Goal: Check status: Check status

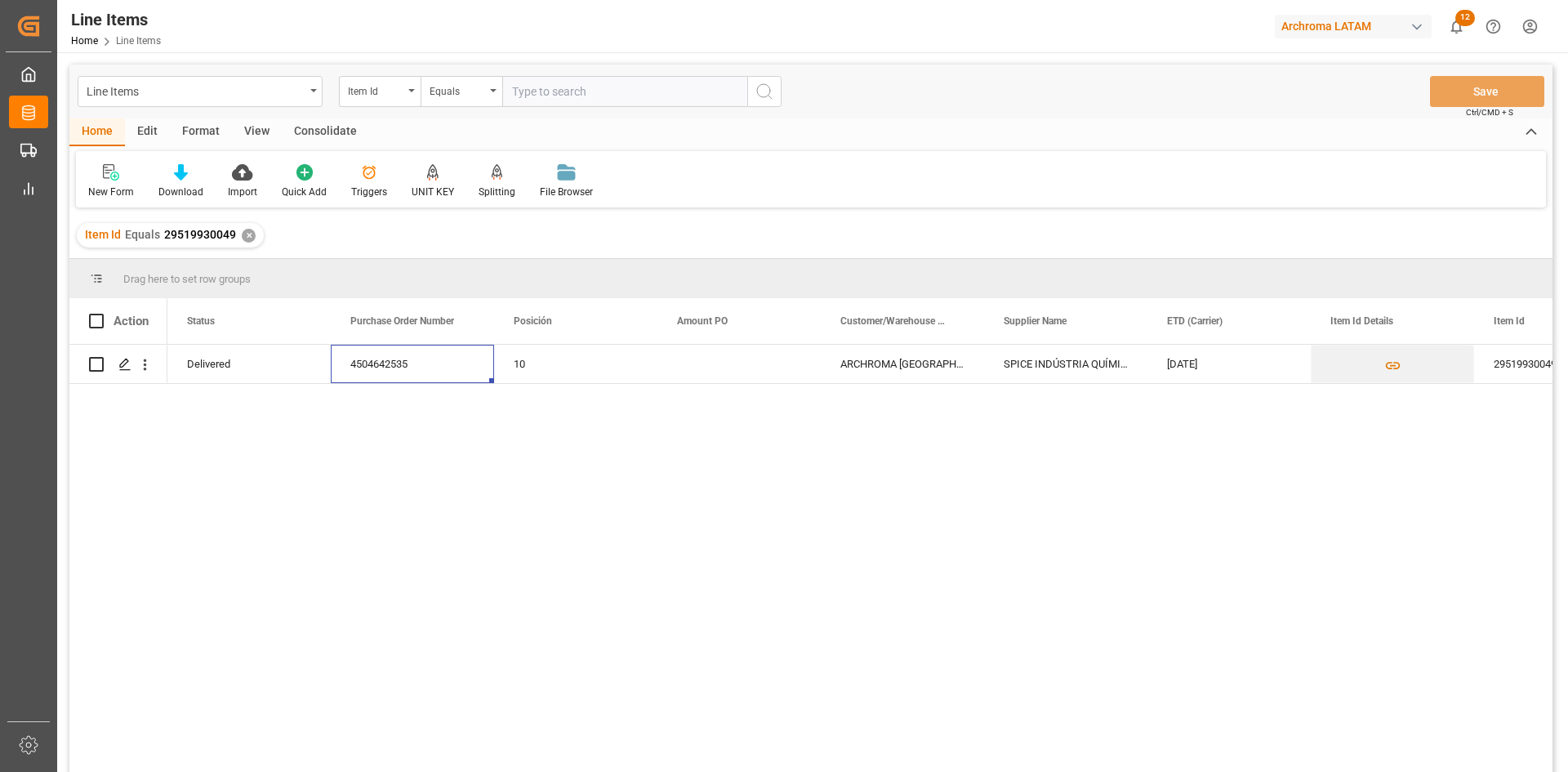
click at [1395, 29] on div "Archroma LATAM" at bounding box center [1353, 27] width 157 height 24
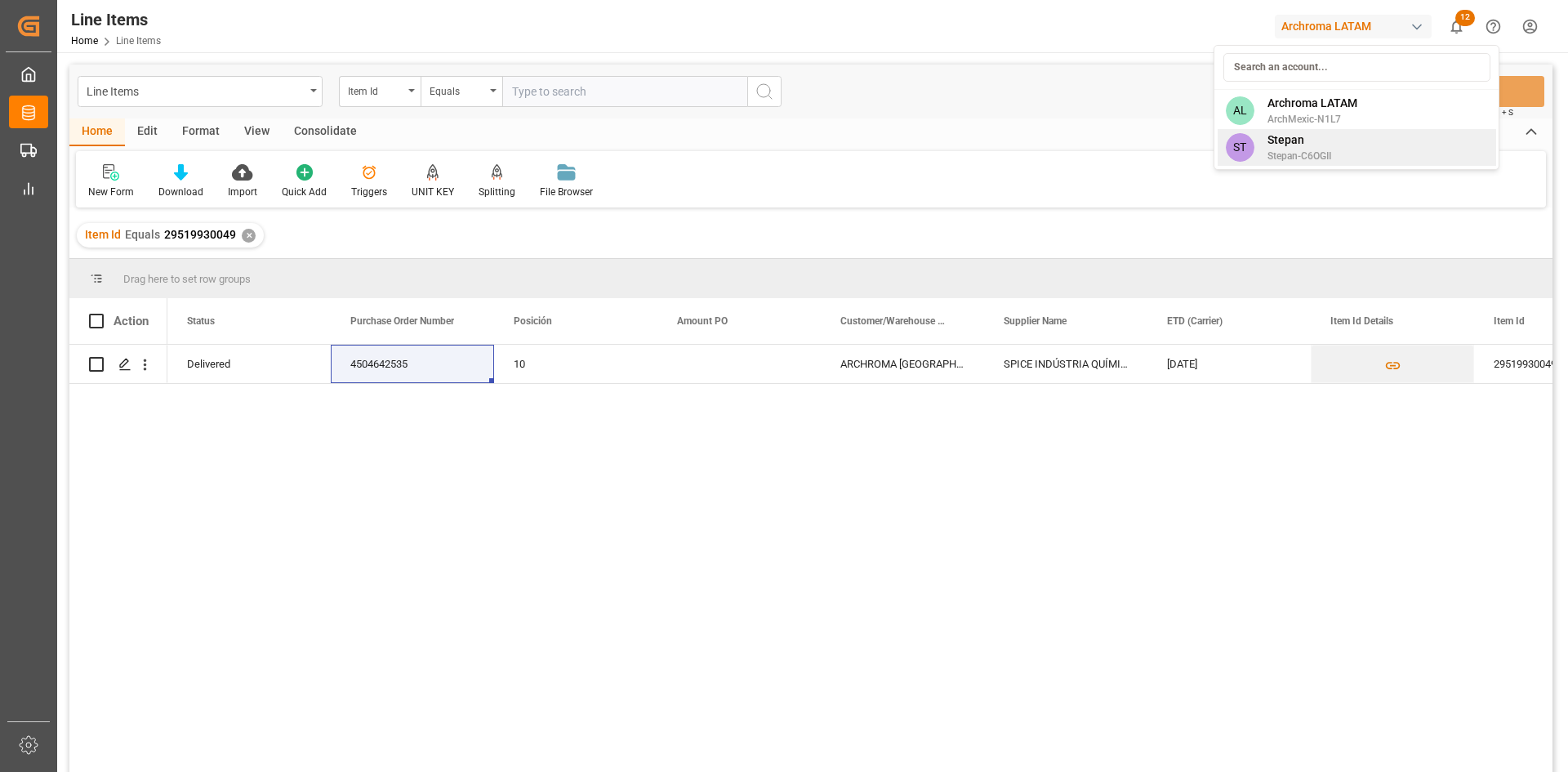
click at [1302, 140] on span "Stepan" at bounding box center [1300, 140] width 64 height 17
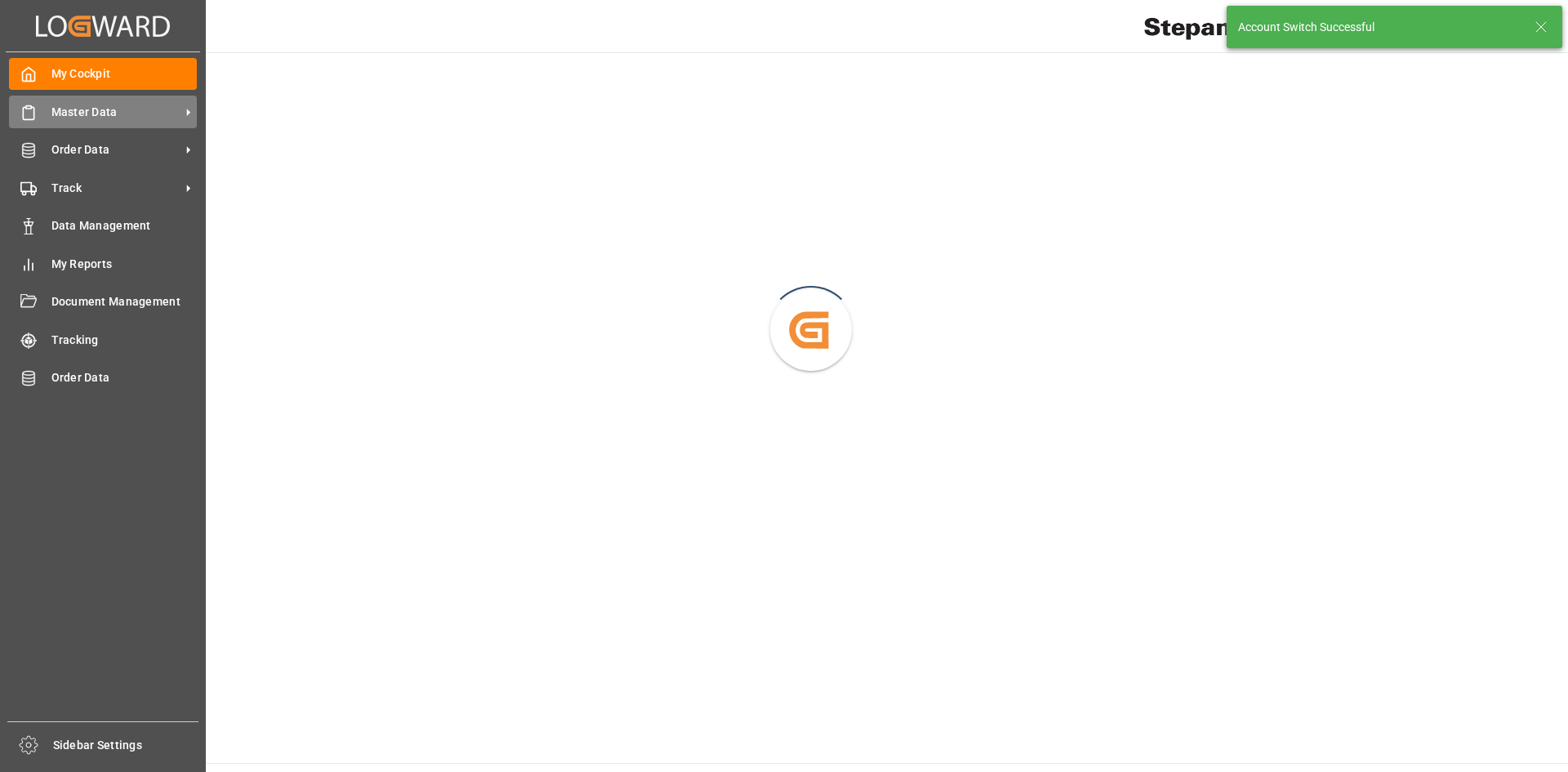
click at [35, 110] on icon at bounding box center [28, 113] width 16 height 16
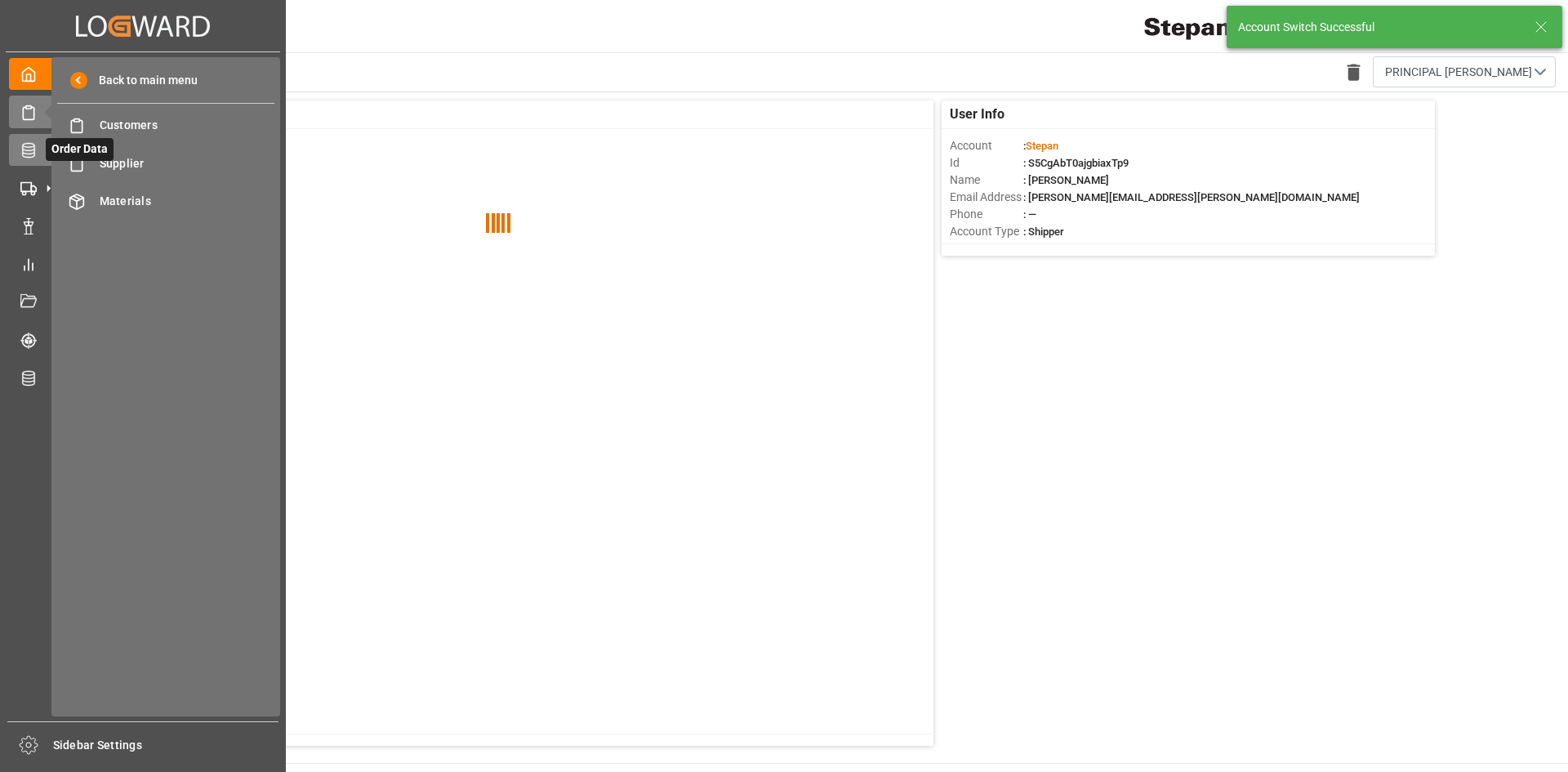
click at [34, 147] on icon at bounding box center [27, 150] width 12 height 15
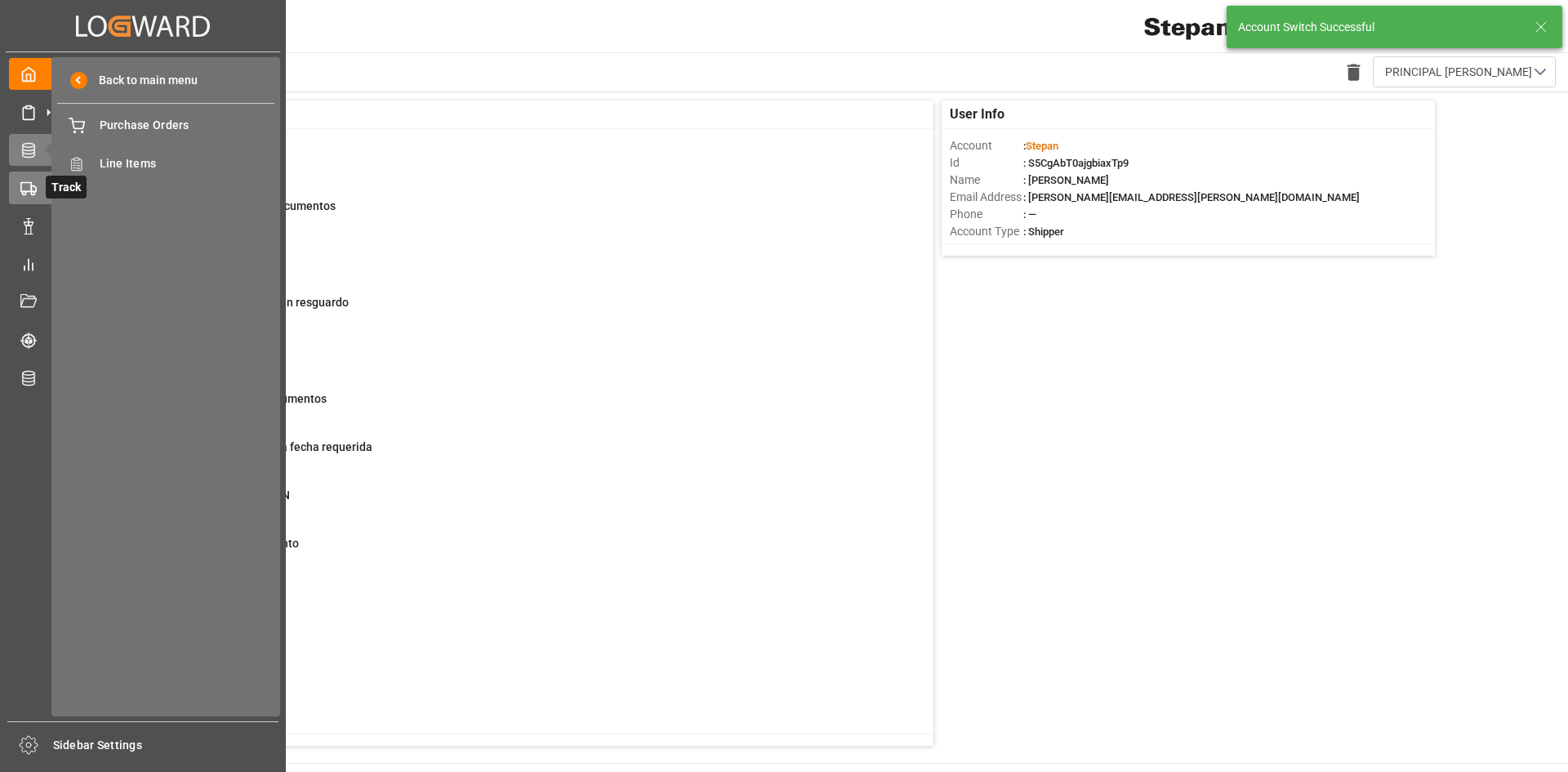
click at [41, 185] on icon at bounding box center [49, 188] width 17 height 17
click at [191, 127] on span "Container Schema" at bounding box center [188, 125] width 176 height 17
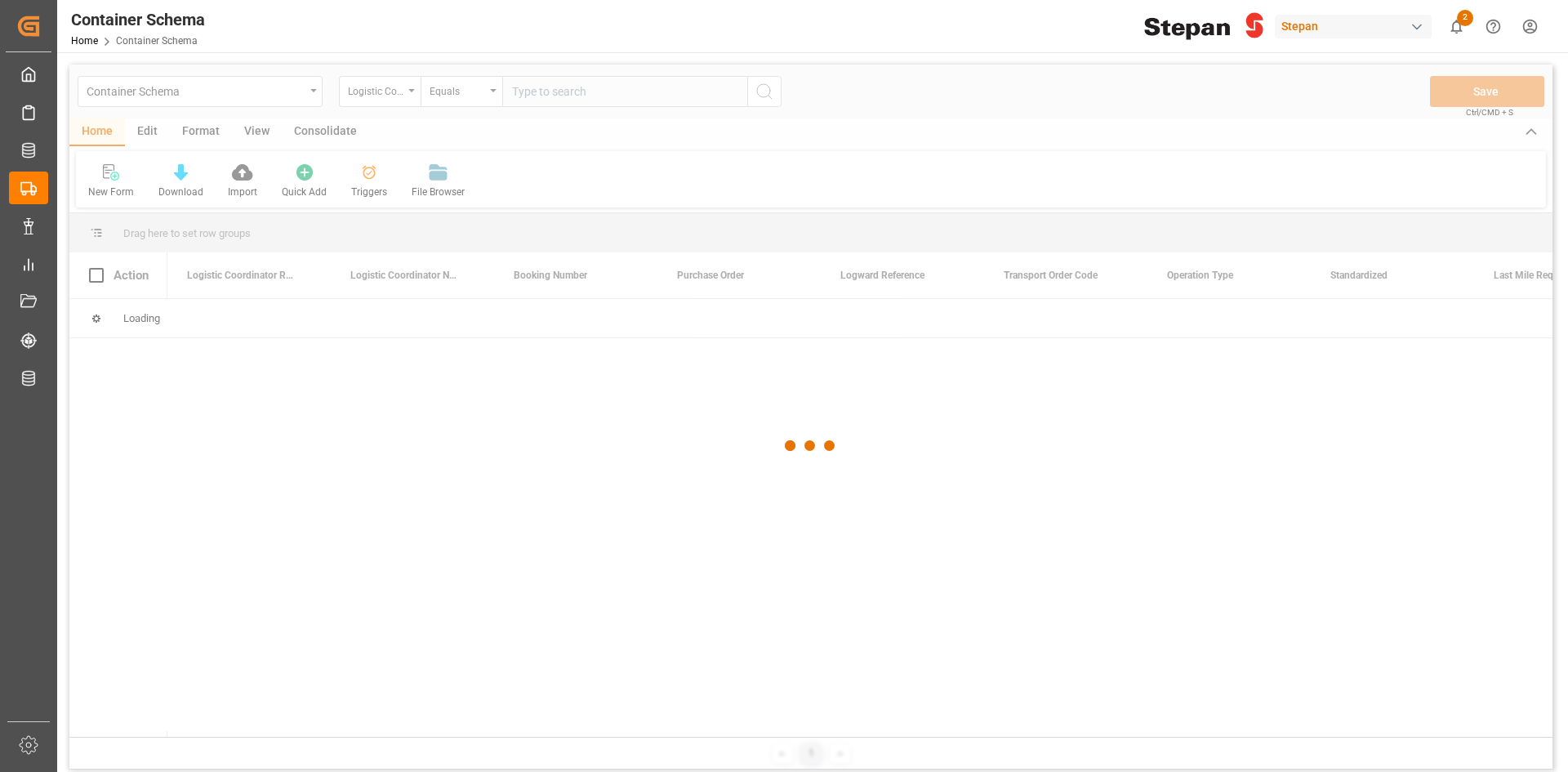
click at [415, 97] on div at bounding box center [811, 445] width 1483 height 762
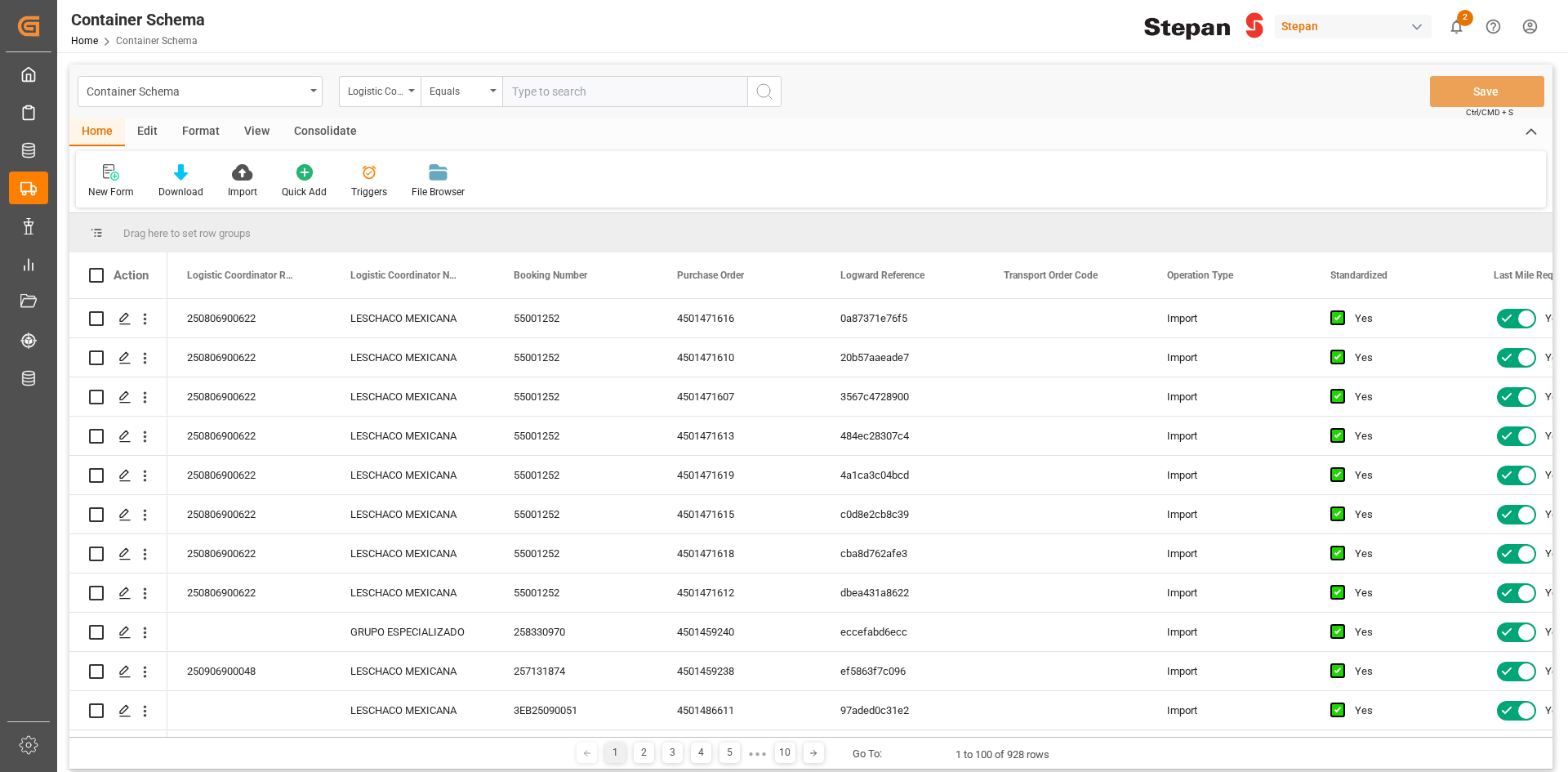
click at [415, 97] on div "Logistic Coordinator Reference Number" at bounding box center [379, 92] width 82 height 31
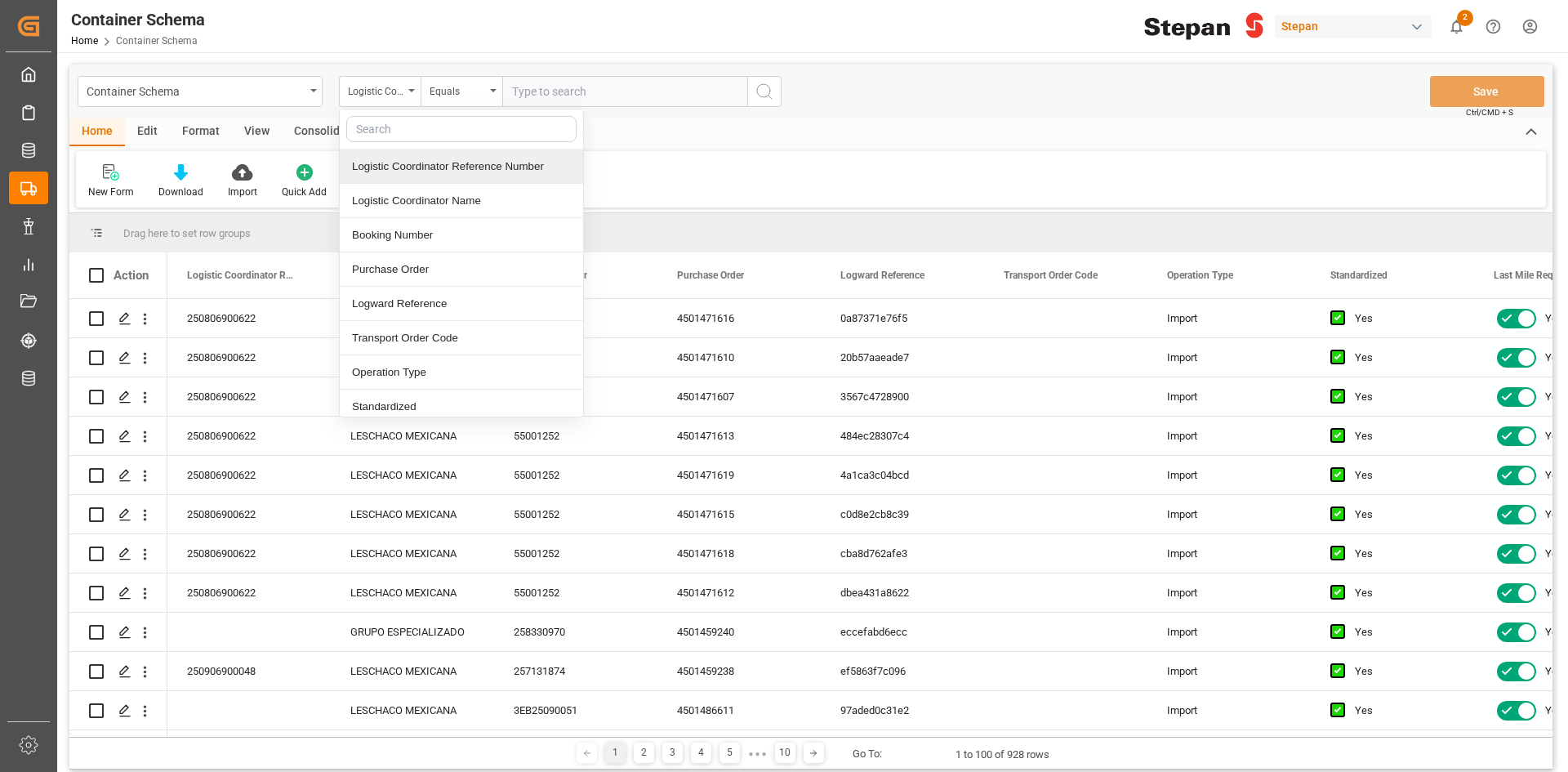
click at [601, 77] on input "text" at bounding box center [625, 92] width 245 height 31
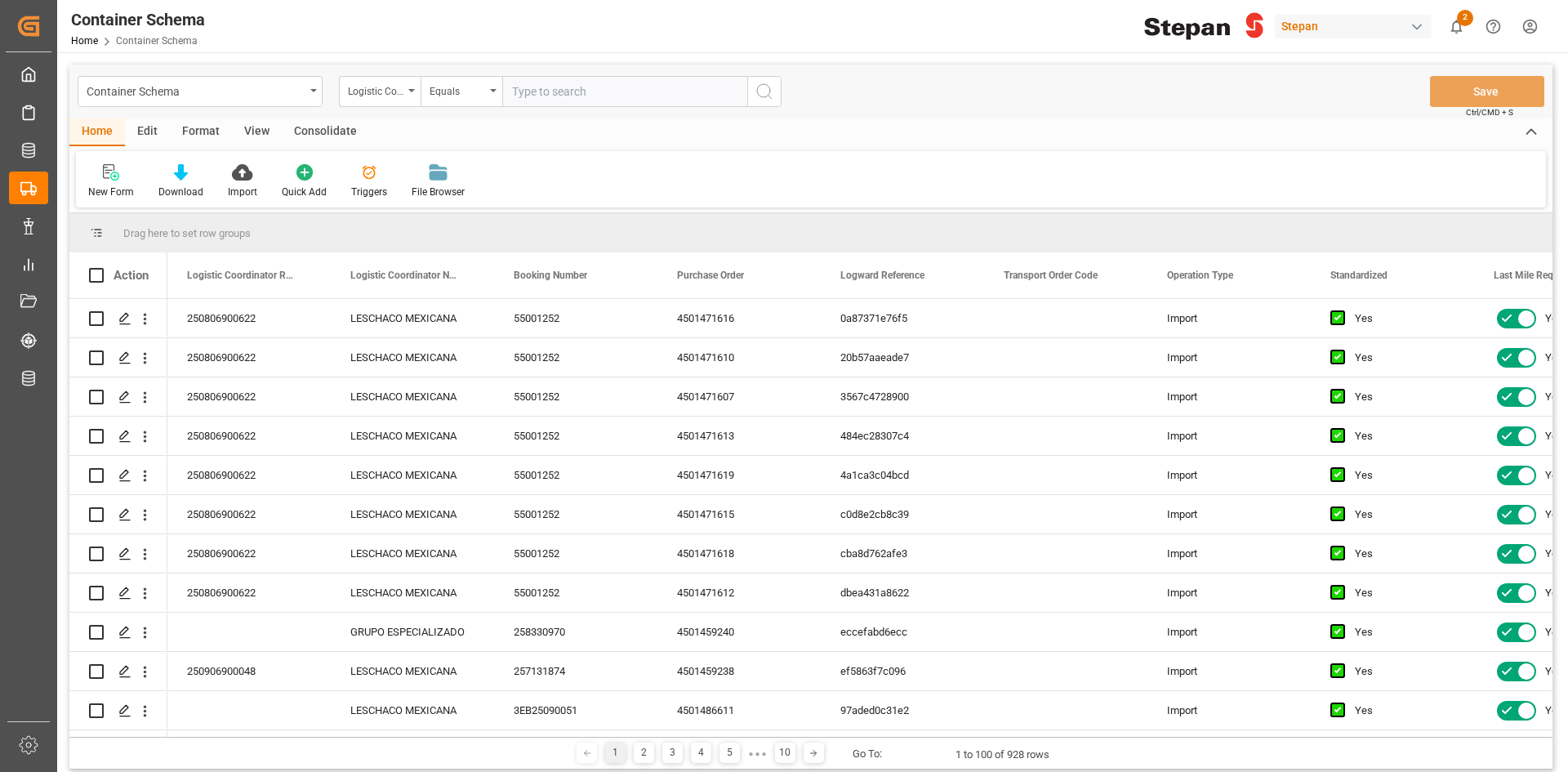
paste input "251006900127"
type input "251006900127"
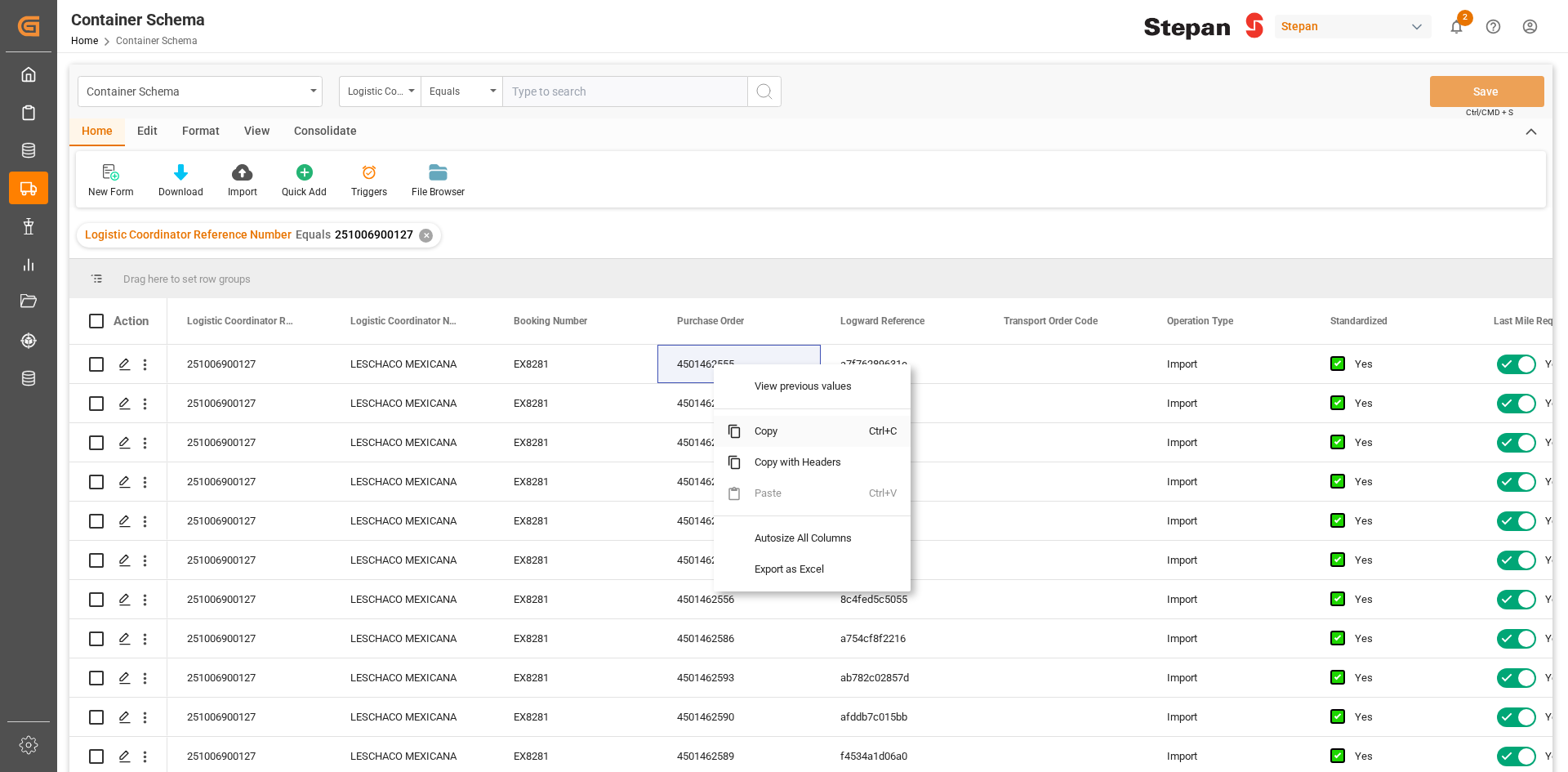
click at [778, 431] on span "Copy" at bounding box center [805, 431] width 127 height 31
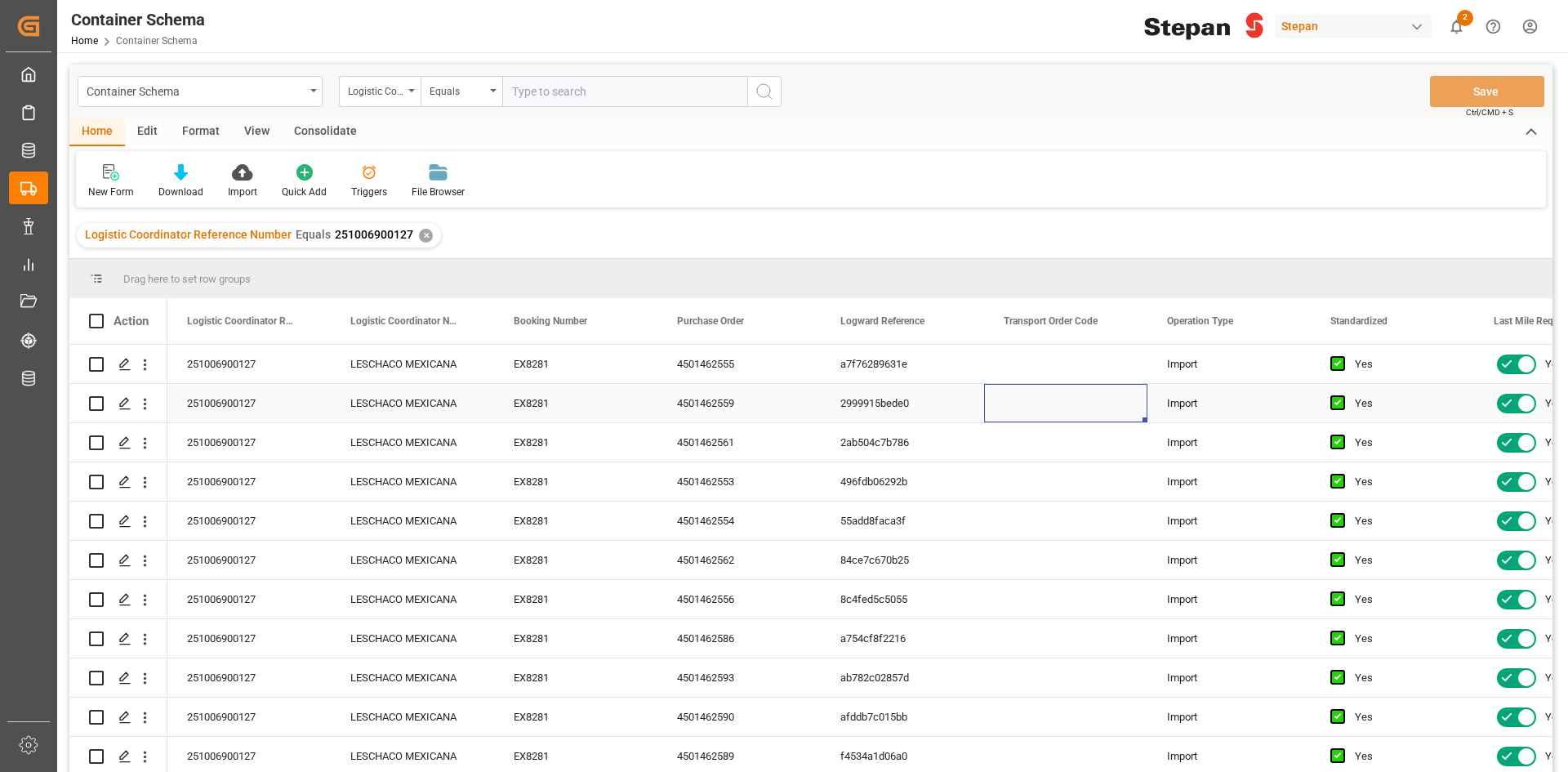
click at [1056, 412] on div "Press SPACE to select this row." at bounding box center [1066, 403] width 163 height 38
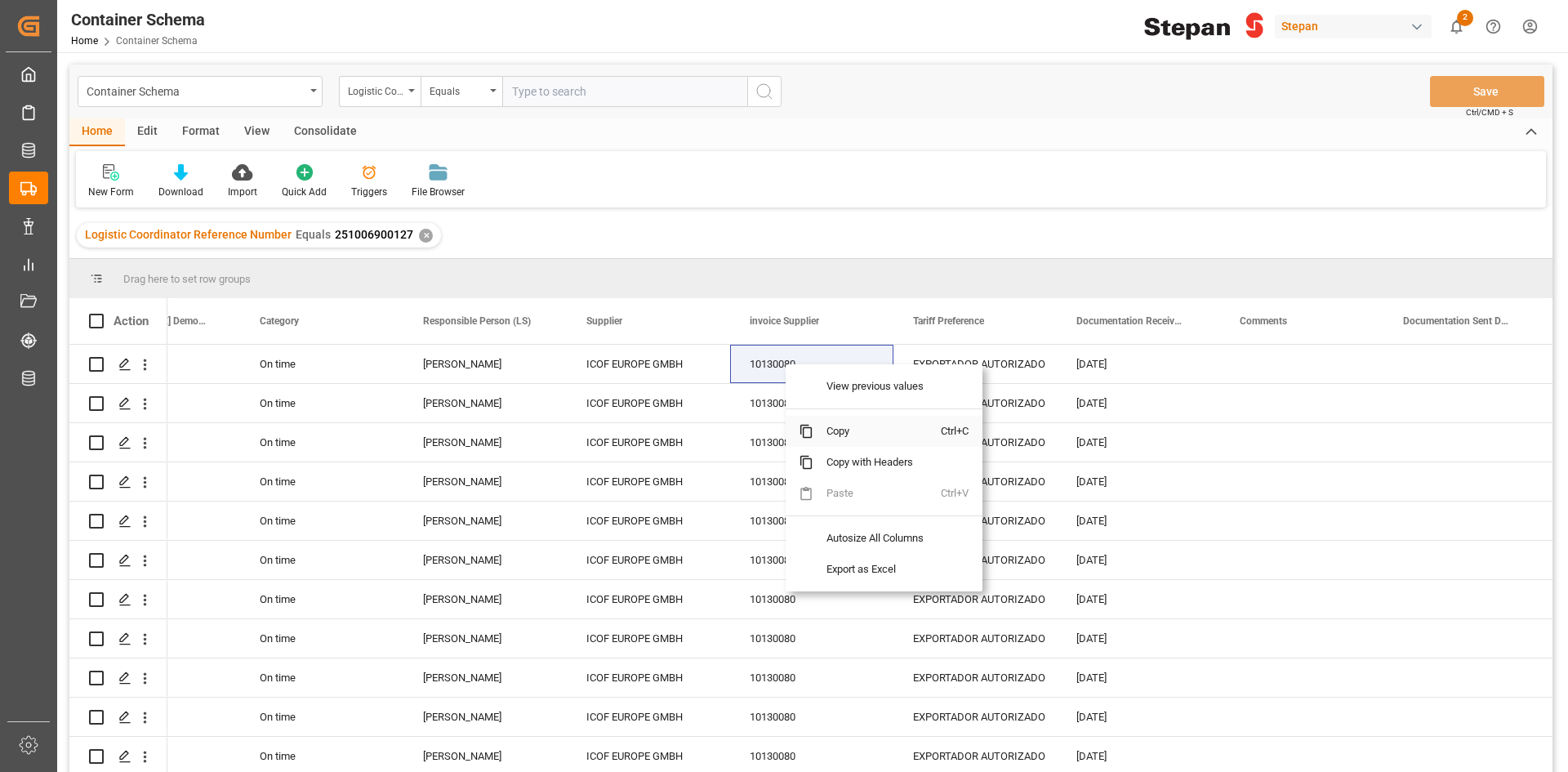
click at [838, 426] on span "Copy" at bounding box center [877, 431] width 127 height 31
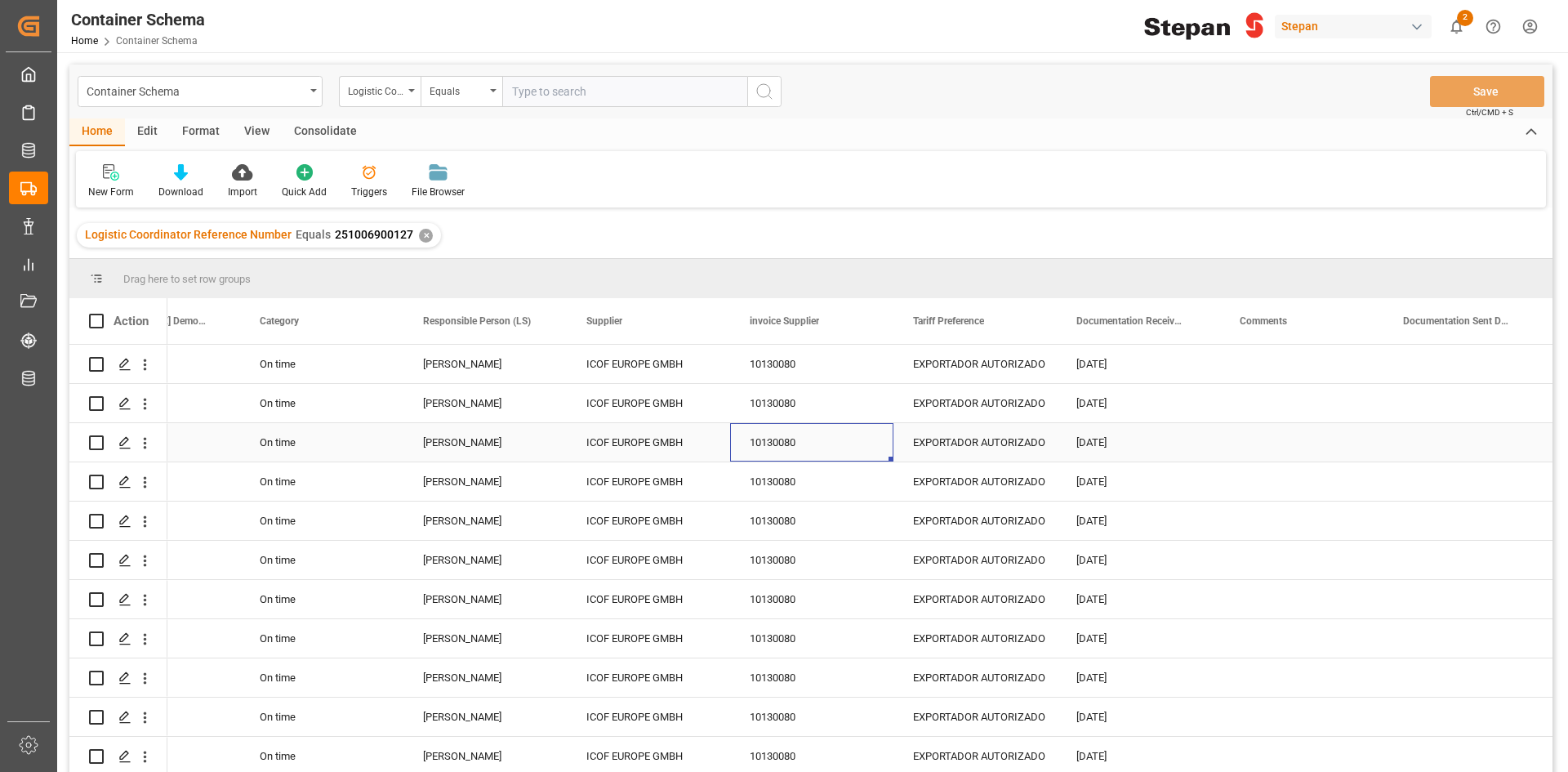
click at [820, 440] on div "10130080" at bounding box center [811, 442] width 163 height 38
